Goal: Transaction & Acquisition: Purchase product/service

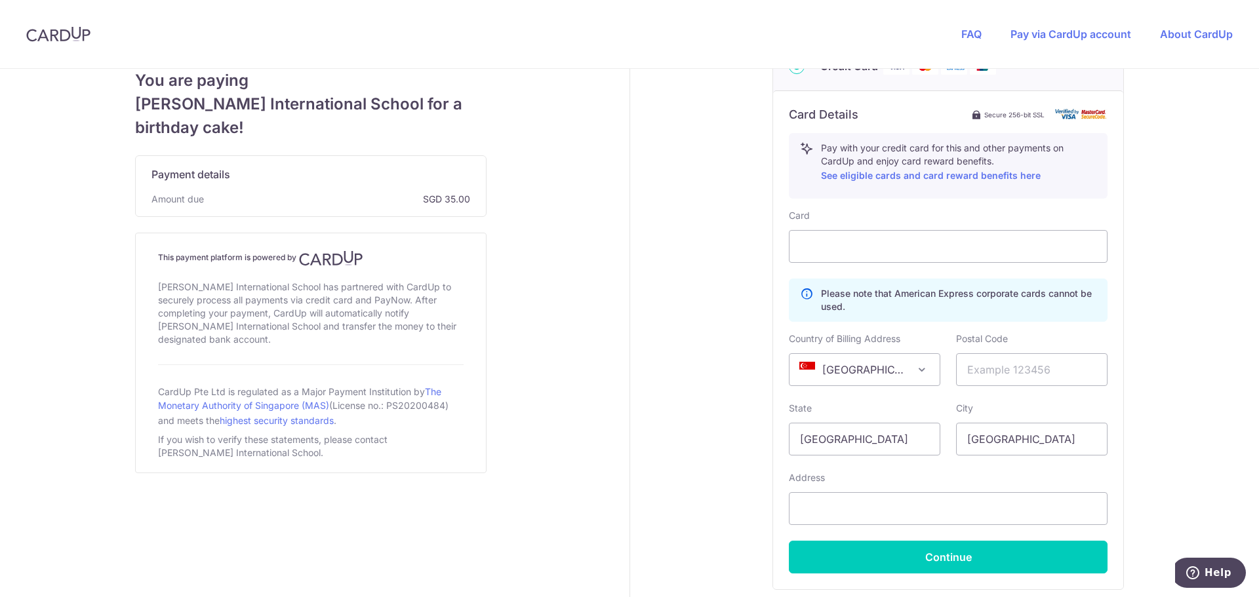
scroll to position [728, 0]
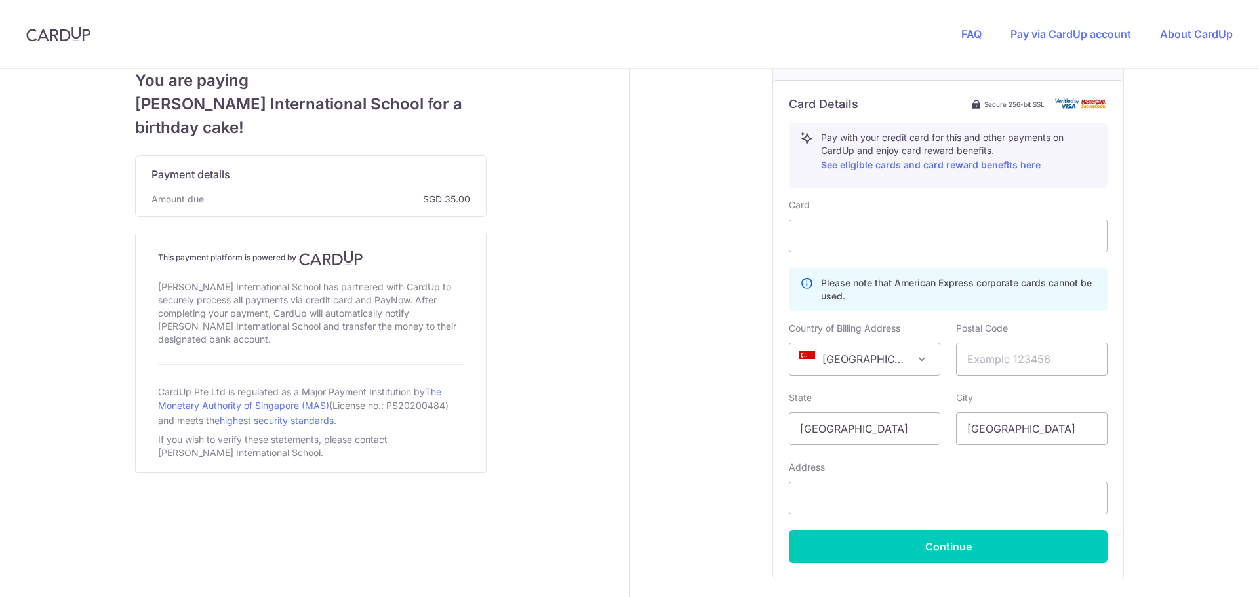
scroll to position [459, 0]
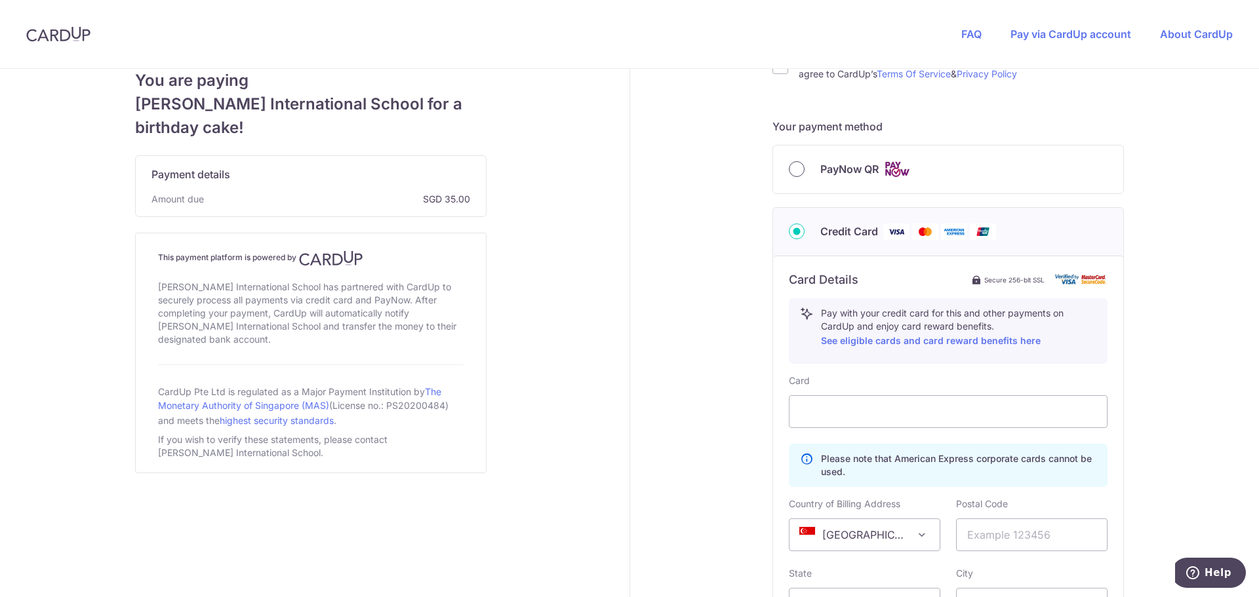
click at [793, 168] on input "PayNow QR" at bounding box center [797, 169] width 16 height 16
radio input "true"
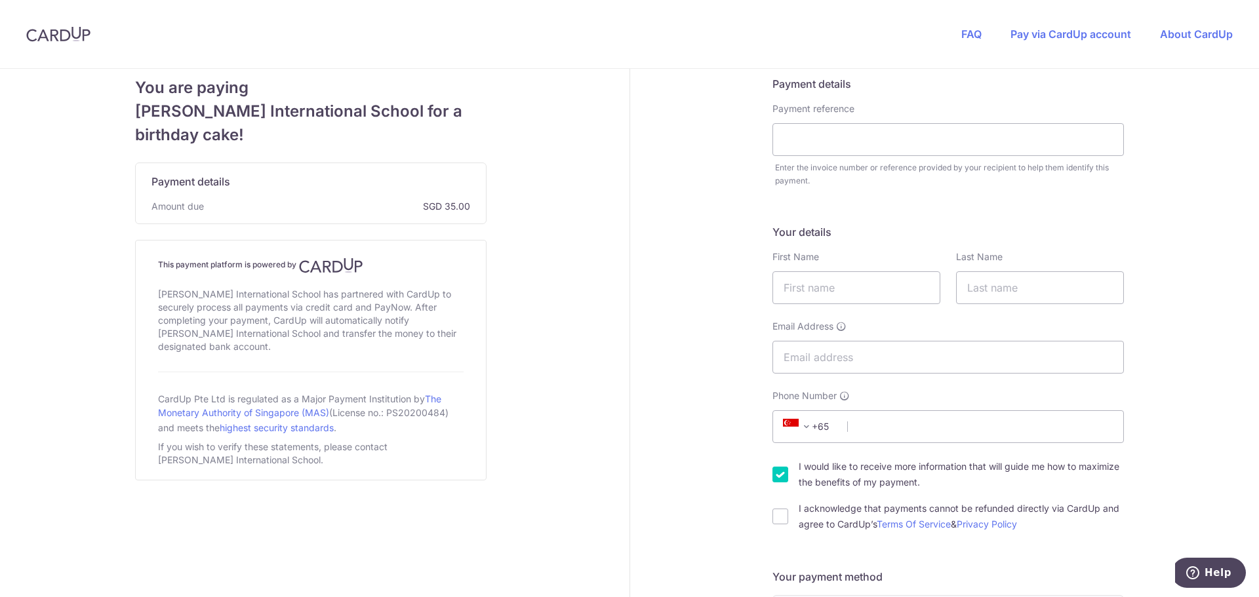
scroll to position [0, 0]
